Goal: Task Accomplishment & Management: Use online tool/utility

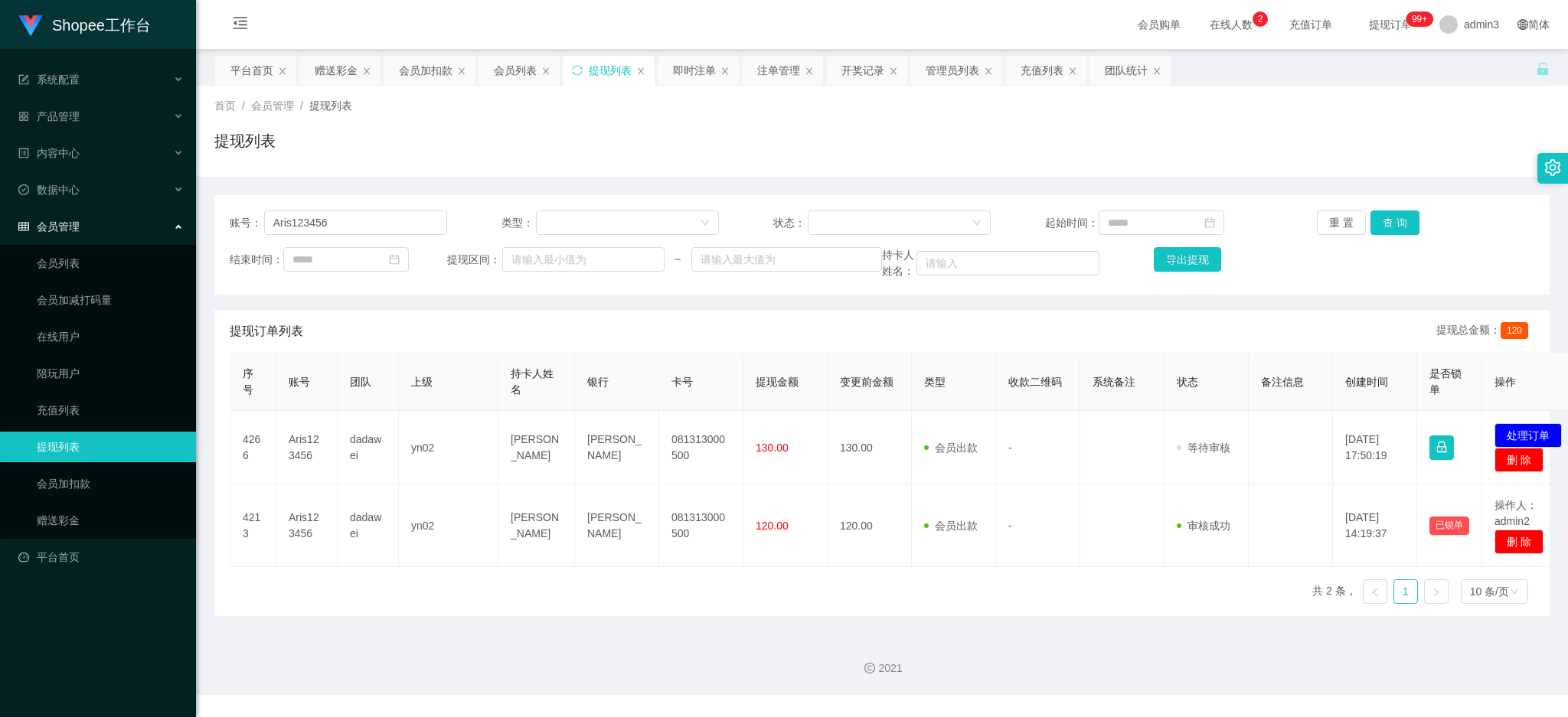
click at [340, 208] on div "账号： Aris123456 类型： 状态： 起始时间： 重 置 查 询 结束时间： 提现区间： ~ 持卡人姓名： 导出提现" at bounding box center [882, 245] width 1336 height 99
click at [340, 215] on input "Aris123456" at bounding box center [355, 223] width 183 height 24
paste input "diastyoga"
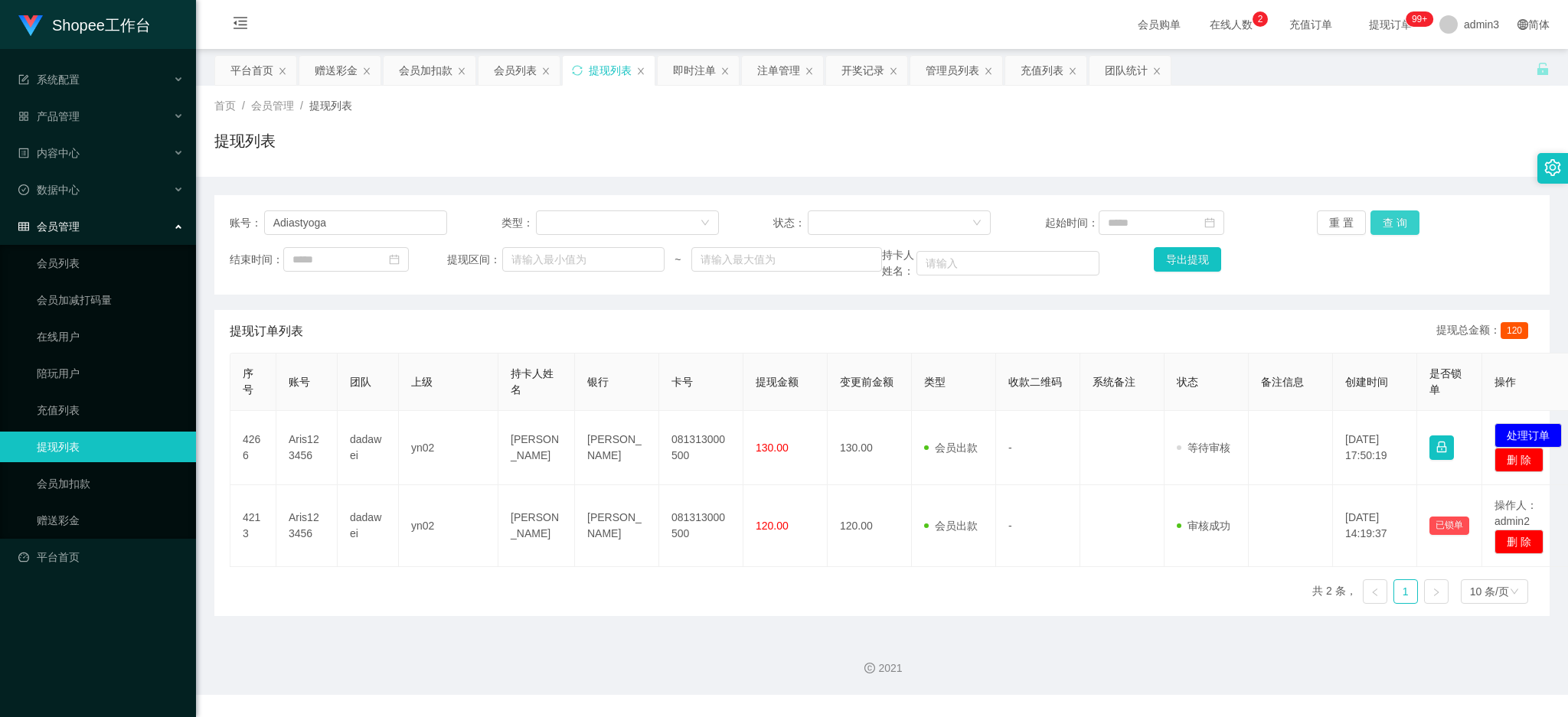
click at [1379, 224] on button "查 询" at bounding box center [1395, 223] width 49 height 24
drag, startPoint x: 1514, startPoint y: 429, endPoint x: 1462, endPoint y: 427, distance: 52.0
click at [1514, 428] on button "处理订单" at bounding box center [1527, 436] width 67 height 24
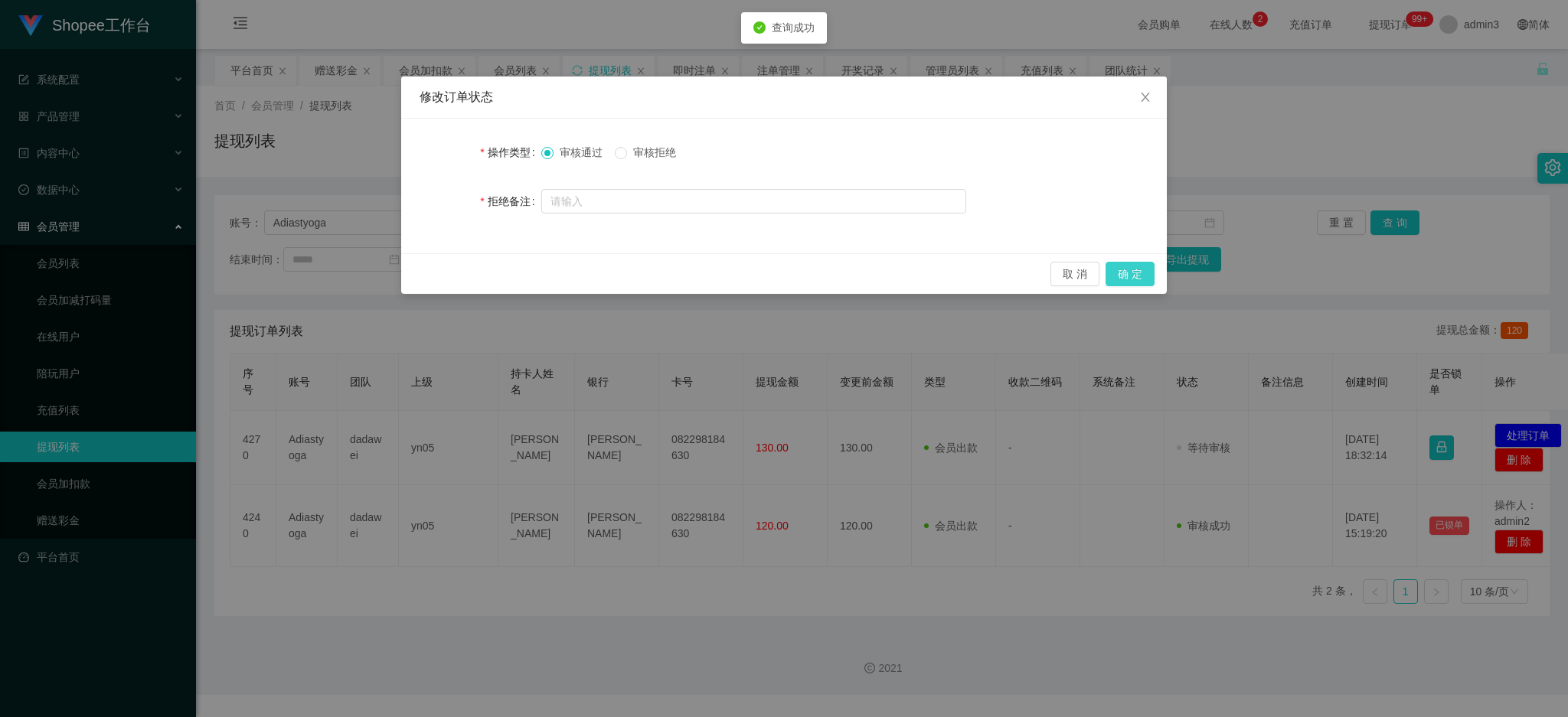
click at [1123, 268] on button "确 定" at bounding box center [1130, 274] width 49 height 24
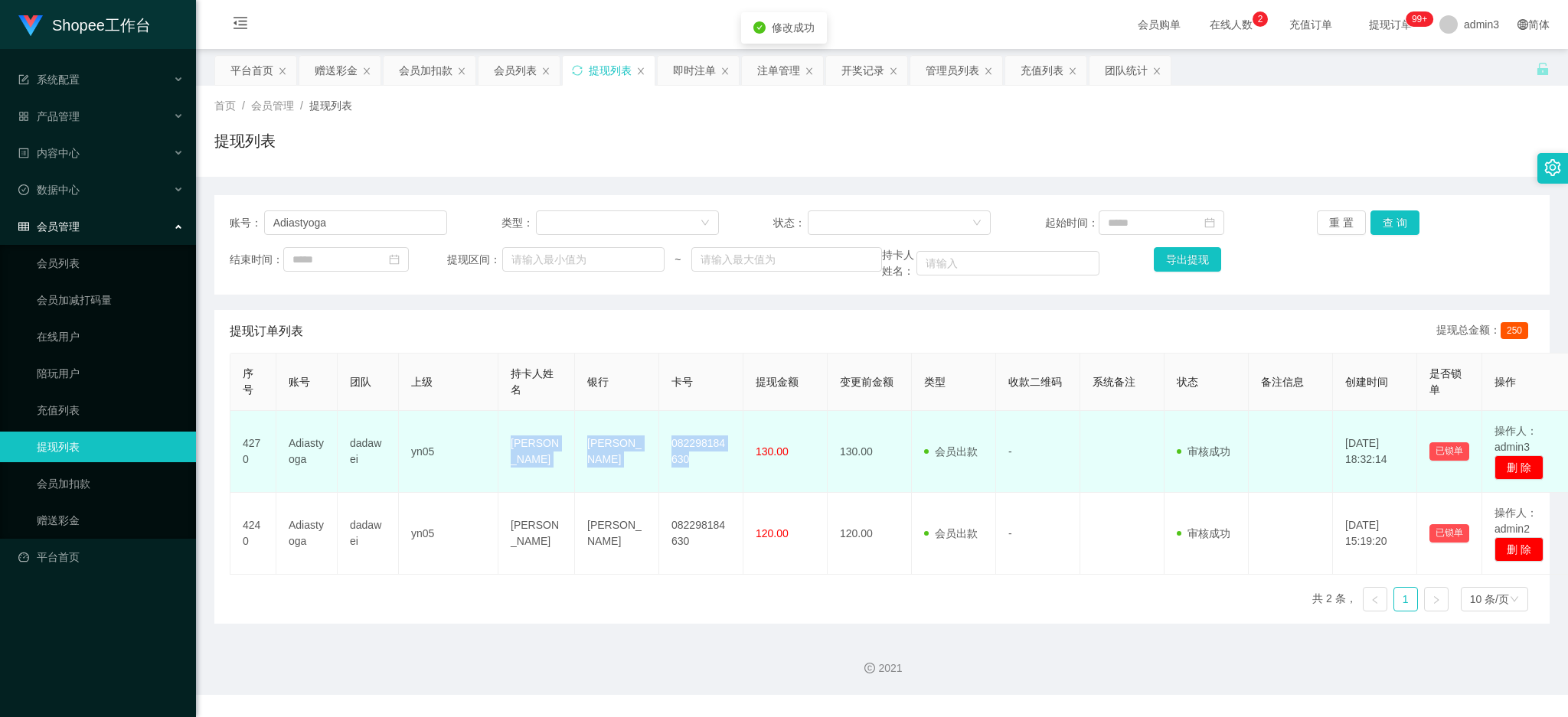
drag, startPoint x: 499, startPoint y: 428, endPoint x: 688, endPoint y: 474, distance: 194.5
click at [688, 474] on tr "4270 Adiastyoga dadawei yn05 Jody Adiastyoga DANA 082298184630 130.00 130.00 会员…" at bounding box center [901, 452] width 1344 height 82
copy tr "Jody Adiastyoga DANA 082298184630"
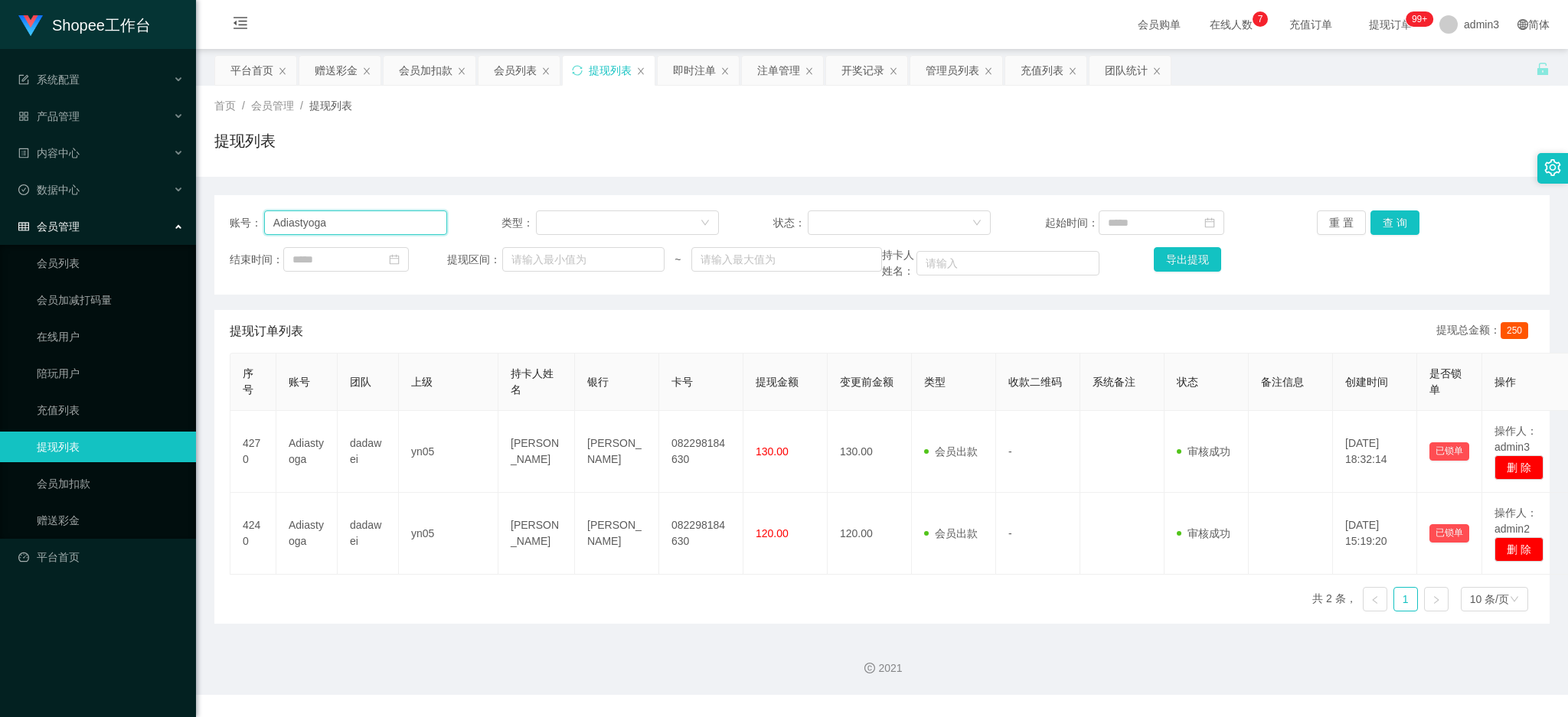
click at [282, 219] on input "Adiastyoga" at bounding box center [355, 223] width 183 height 24
click at [283, 219] on input "Adiastyoga" at bounding box center [355, 223] width 183 height 24
paste input "Siatkui"
type input "Siatkui"
click at [1393, 217] on button "查 询" at bounding box center [1395, 223] width 49 height 24
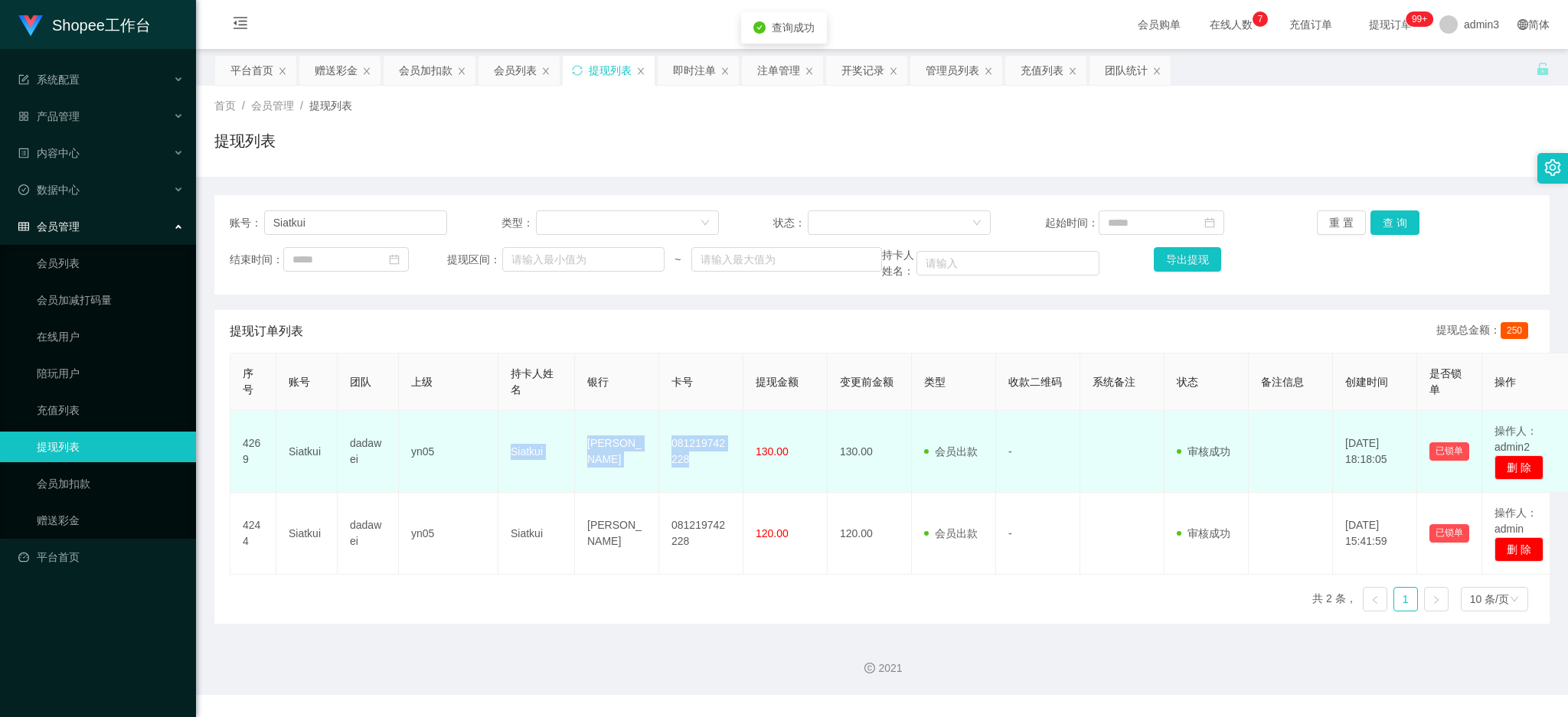
drag, startPoint x: 506, startPoint y: 457, endPoint x: 705, endPoint y: 481, distance: 200.4
click at [705, 481] on tr "4269 Siatkui dadawei yn05 Siatkui DANA 081219742228 130.00 130.00 会员出款 人工取款 - 审…" at bounding box center [901, 452] width 1344 height 82
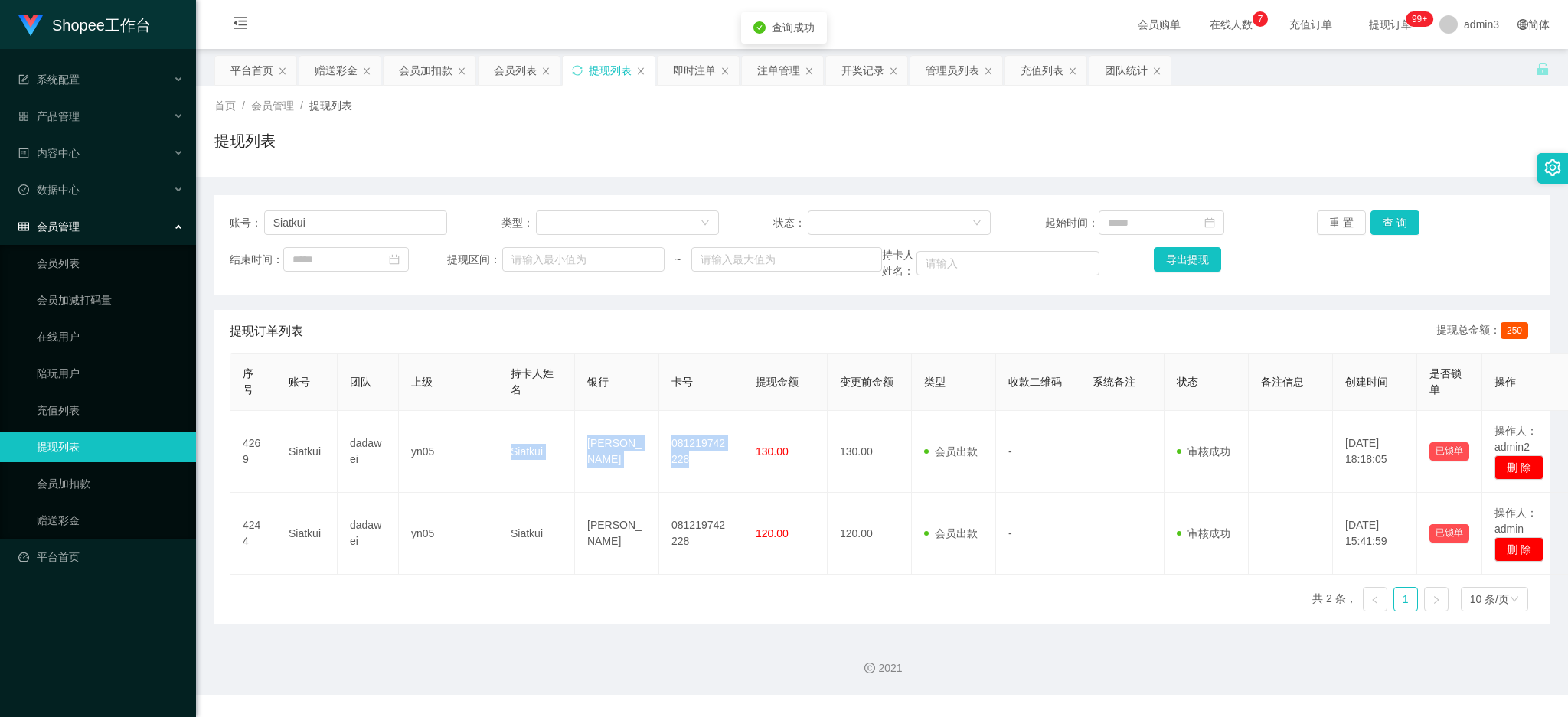
copy tr "Siatkui DANA 081219742228"
click at [341, 77] on div "赠送彩金" at bounding box center [336, 71] width 43 height 29
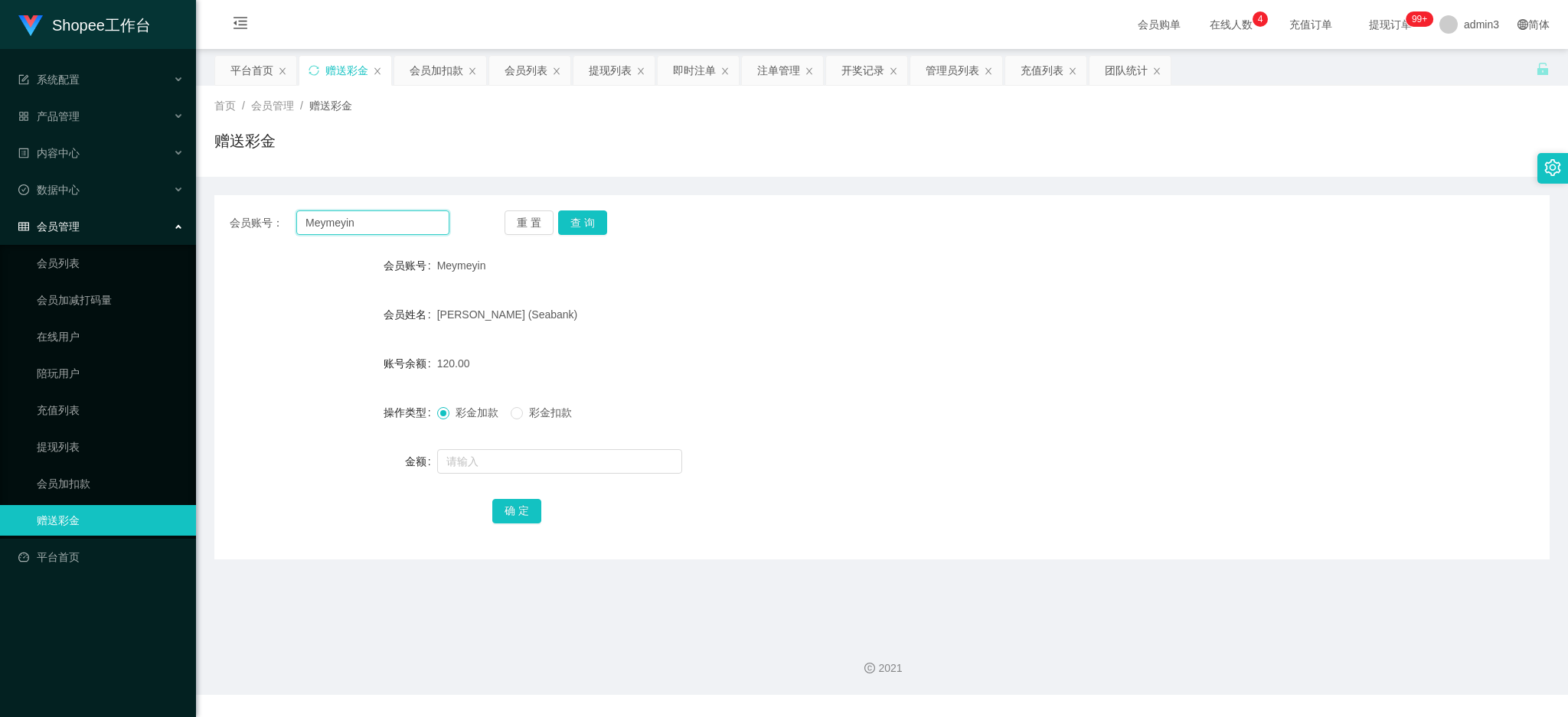
click at [349, 222] on input "Meymeyin" at bounding box center [372, 223] width 153 height 24
click at [349, 224] on input "Meymeyin" at bounding box center [372, 223] width 153 height 24
paste input "[PERSON_NAME]"
type input "[PERSON_NAME]"
click at [591, 212] on button "查 询" at bounding box center [583, 223] width 49 height 24
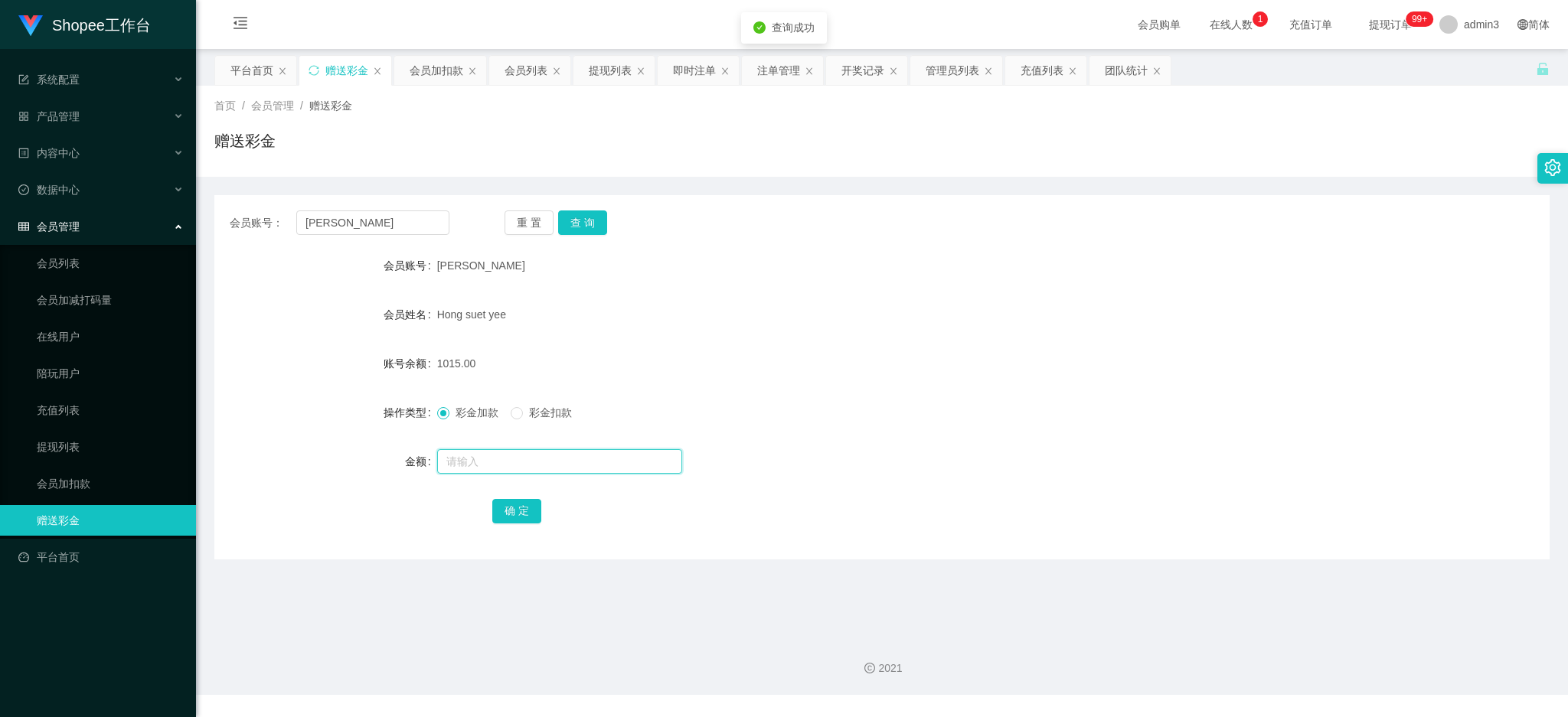
click at [536, 471] on input "text" at bounding box center [559, 462] width 245 height 24
type input "500"
click at [517, 499] on button "确 定" at bounding box center [517, 511] width 49 height 24
click at [658, 236] on div "会员账号： [PERSON_NAME] 重 置 查 询 会员账号 [PERSON_NAME] 会员姓名 Hong suet yee 账号余额 1515.00 …" at bounding box center [882, 377] width 1336 height 364
click at [1040, 69] on div "充值列表" at bounding box center [1041, 71] width 43 height 29
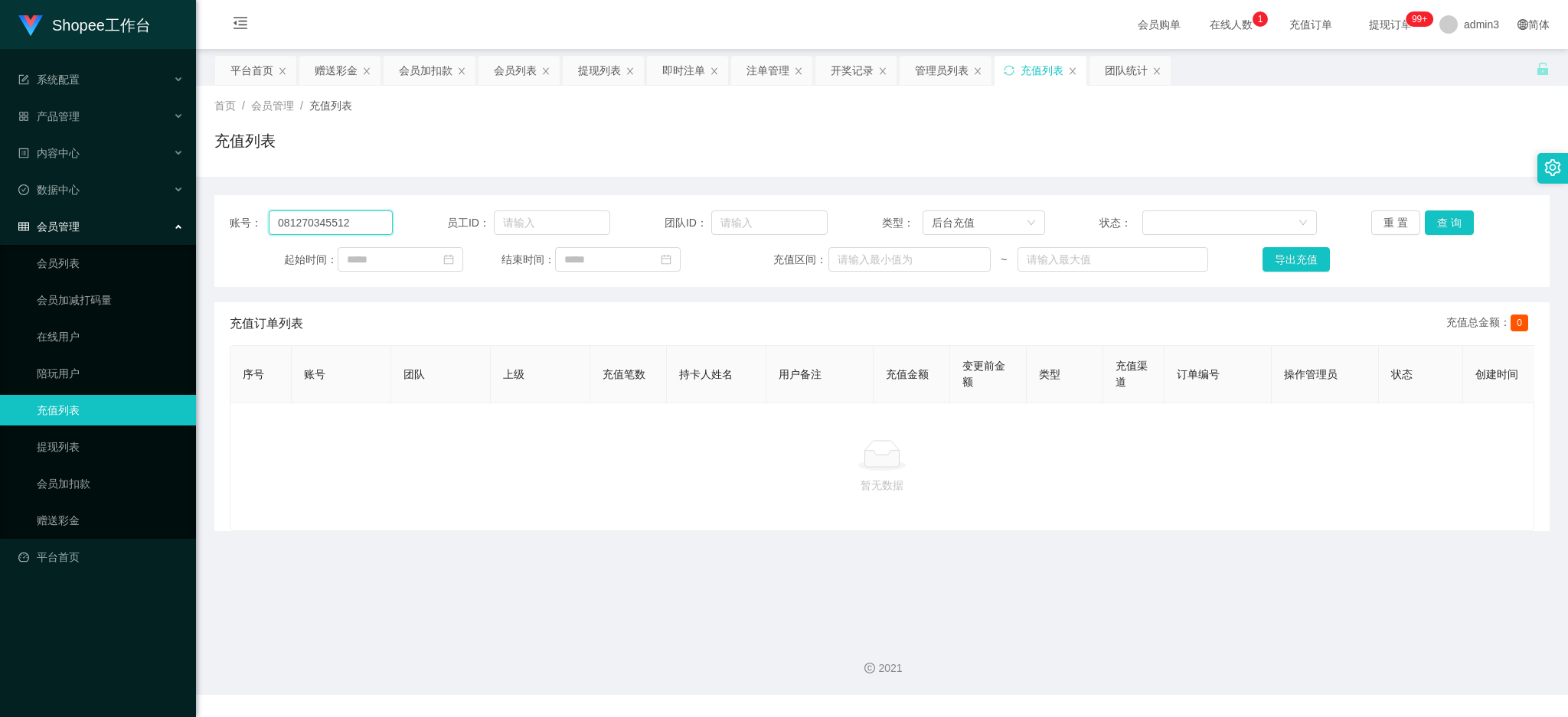
click at [356, 230] on input "081270345512" at bounding box center [331, 223] width 124 height 24
paste input "[PERSON_NAME]"
type input "[PERSON_NAME]"
click at [1451, 229] on button "查 询" at bounding box center [1449, 223] width 49 height 24
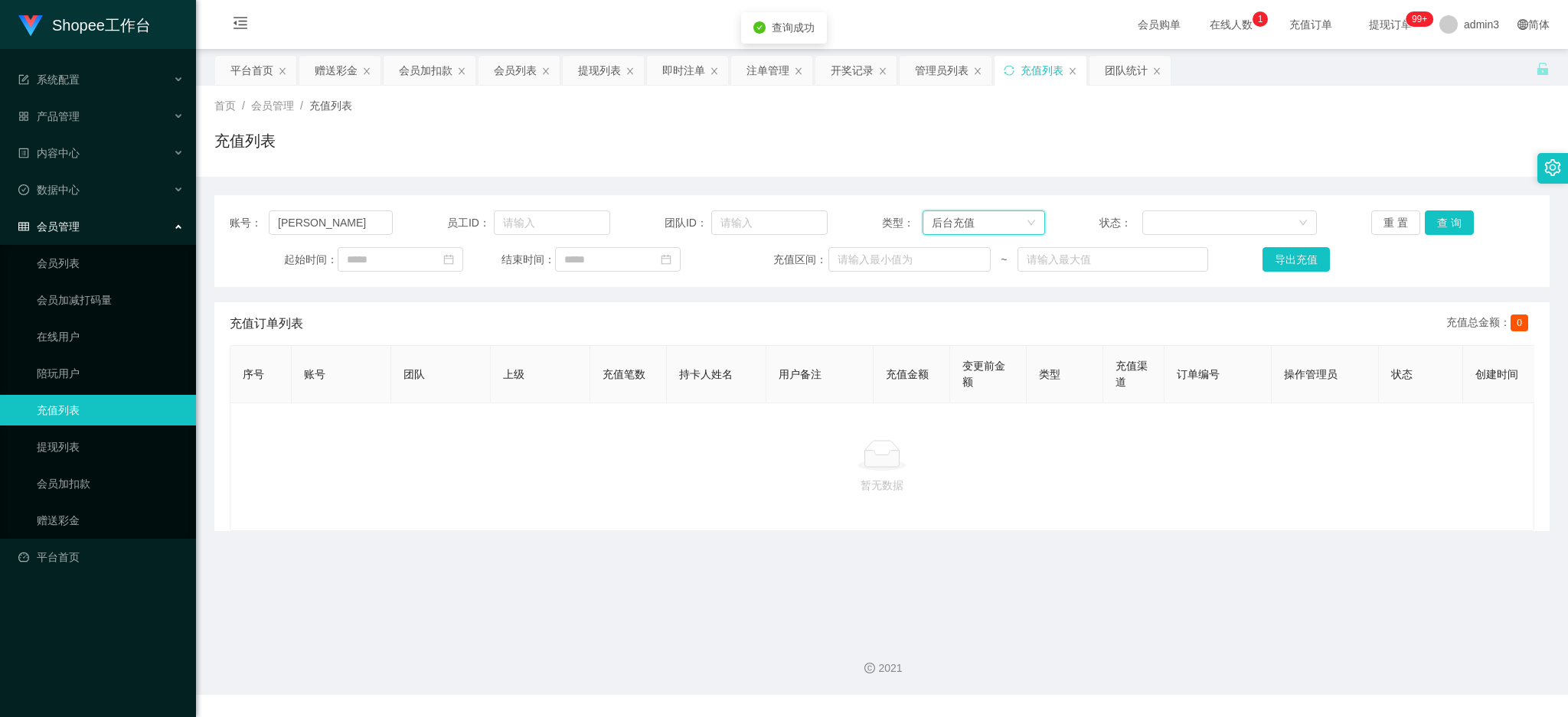
click at [965, 218] on div "后台充值" at bounding box center [953, 223] width 43 height 23
click at [944, 303] on li "赠送彩金" at bounding box center [978, 303] width 122 height 24
click at [988, 222] on div "赠送彩金" at bounding box center [979, 223] width 94 height 23
drag, startPoint x: 948, startPoint y: 263, endPoint x: 915, endPoint y: 248, distance: 36.2
click at [949, 262] on li "后台充值" at bounding box center [978, 254] width 122 height 24
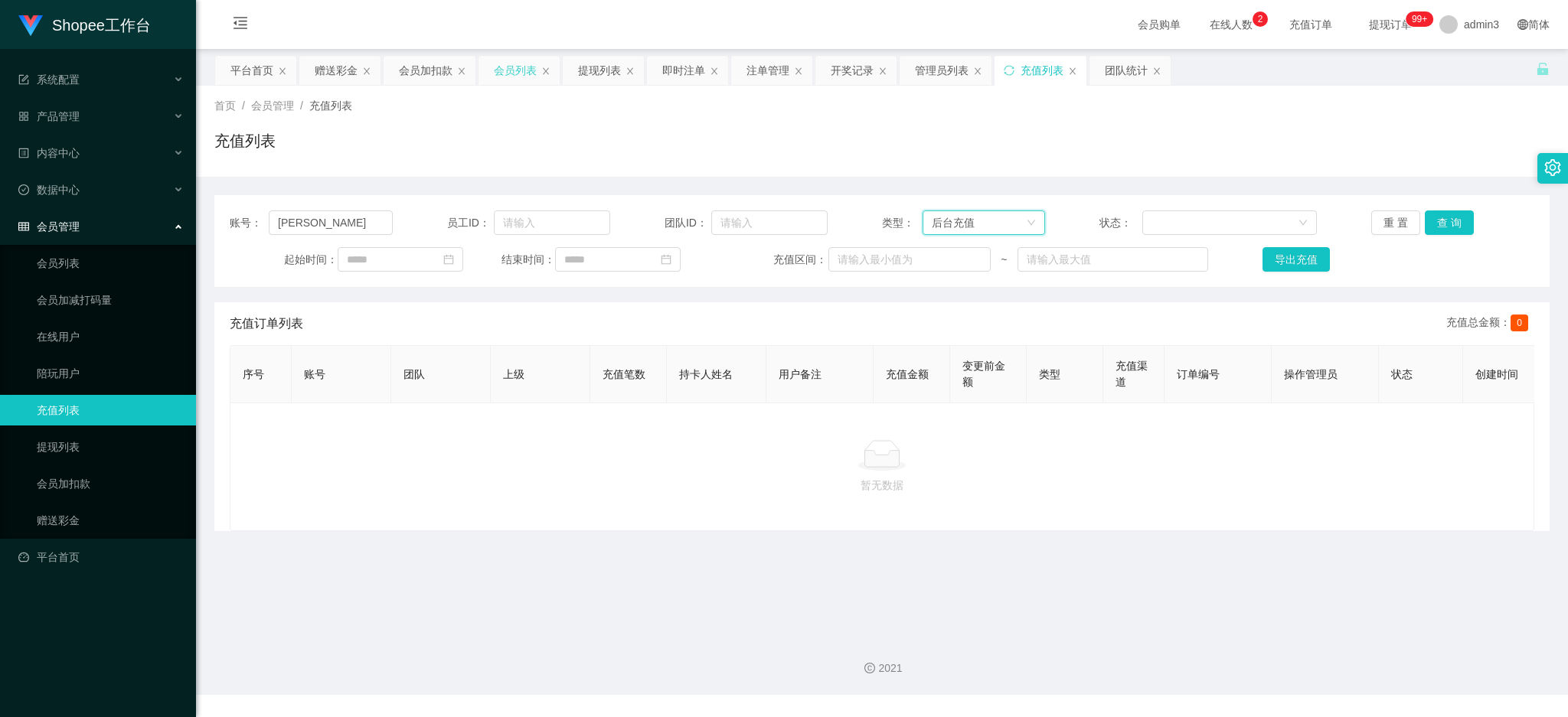
click at [507, 67] on div "会员列表" at bounding box center [515, 71] width 43 height 29
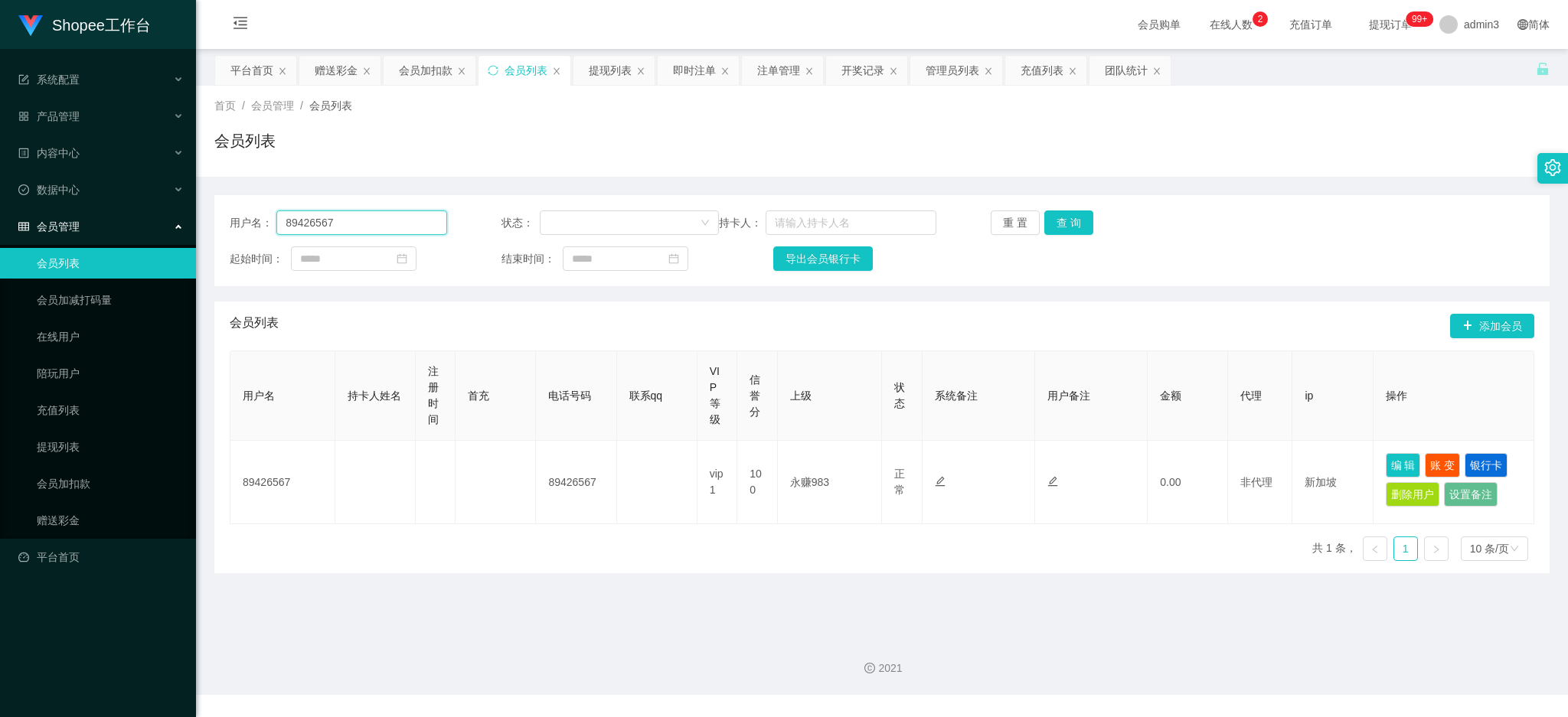
click at [402, 224] on input "89426567" at bounding box center [362, 223] width 171 height 24
paste input "[PERSON_NAME]"
type input "[PERSON_NAME]"
click at [1060, 222] on button "查 询" at bounding box center [1069, 223] width 49 height 24
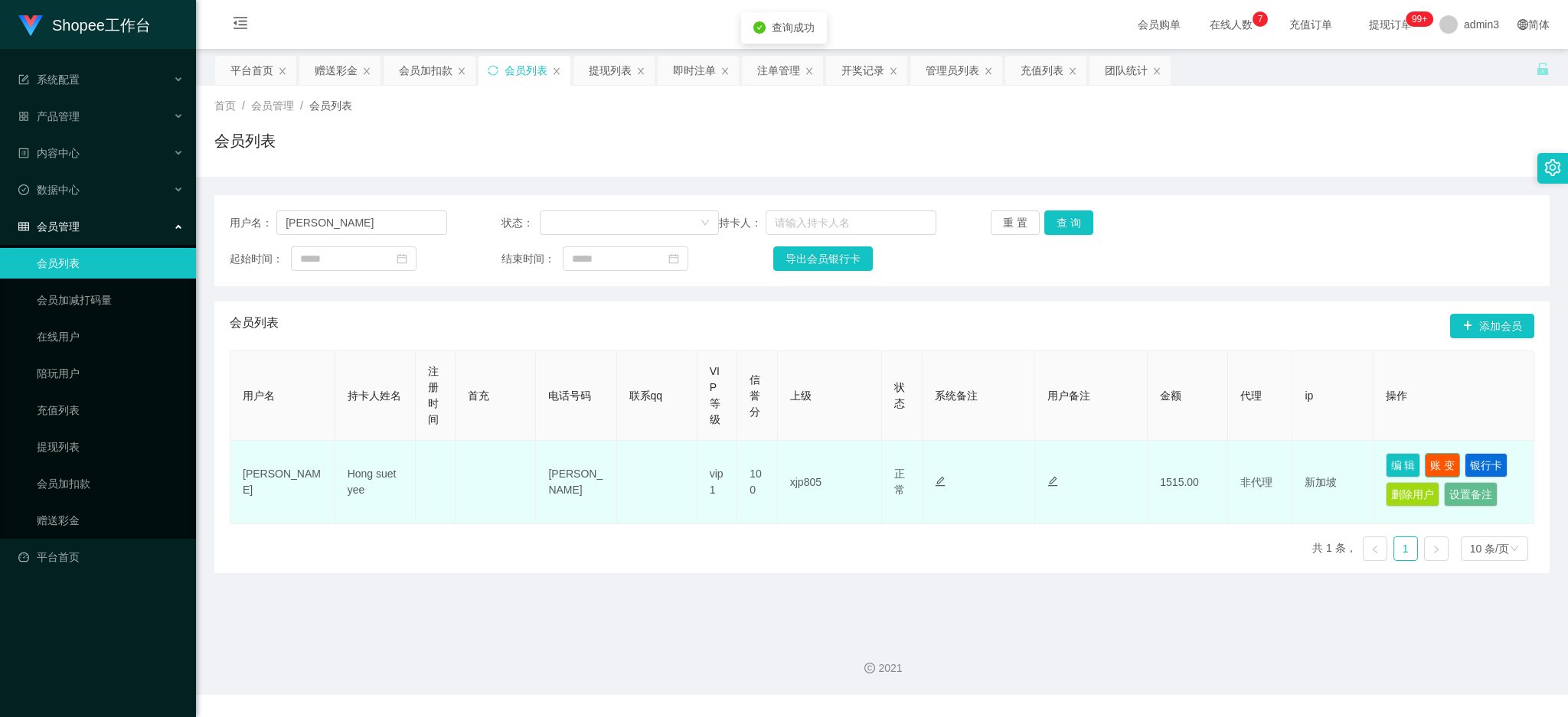
drag, startPoint x: 1434, startPoint y: 463, endPoint x: 1237, endPoint y: 420, distance: 201.6
click at [1431, 463] on button "账 变" at bounding box center [1442, 466] width 35 height 24
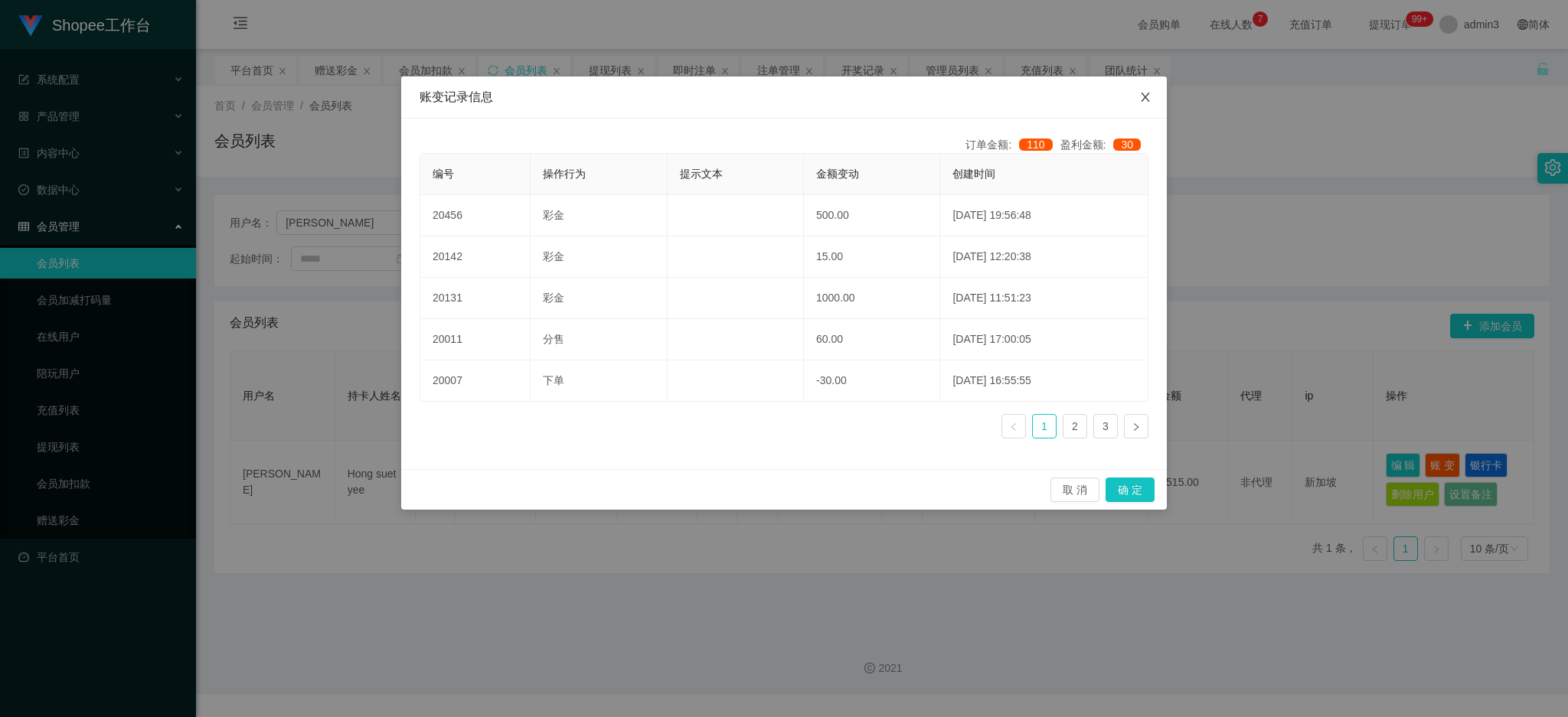
drag, startPoint x: 1142, startPoint y: 97, endPoint x: 1111, endPoint y: 180, distance: 88.6
click at [1143, 97] on icon "图标: close" at bounding box center [1145, 97] width 12 height 12
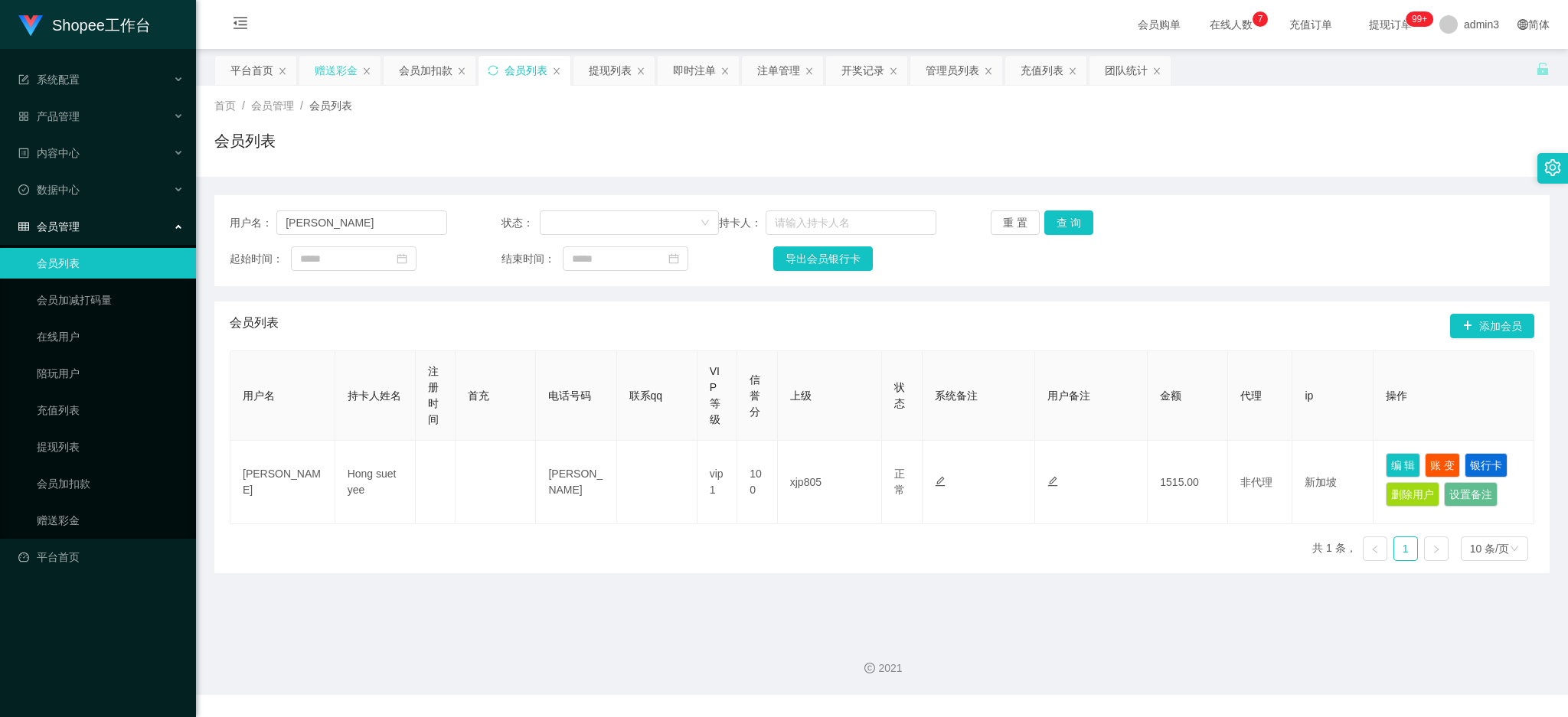
click at [329, 73] on div "赠送彩金" at bounding box center [336, 71] width 43 height 29
